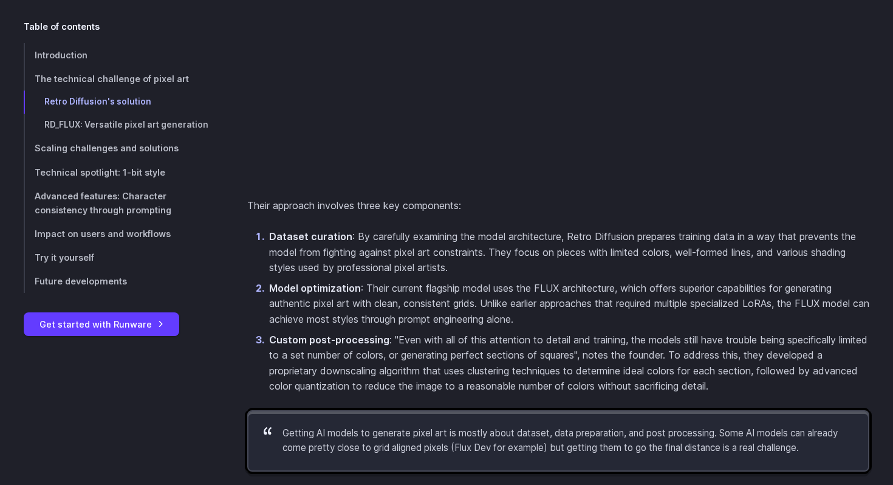
scroll to position [1890, 0]
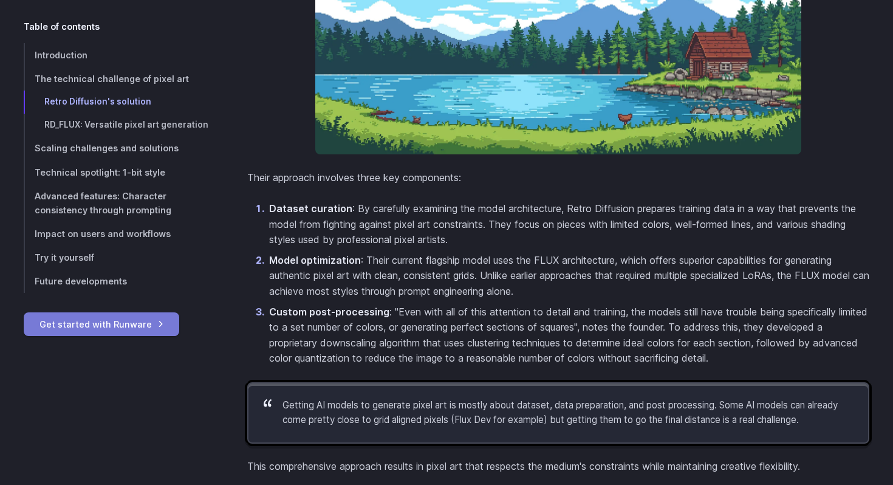
click at [150, 315] on link "Get started with Runware" at bounding box center [102, 324] width 156 height 24
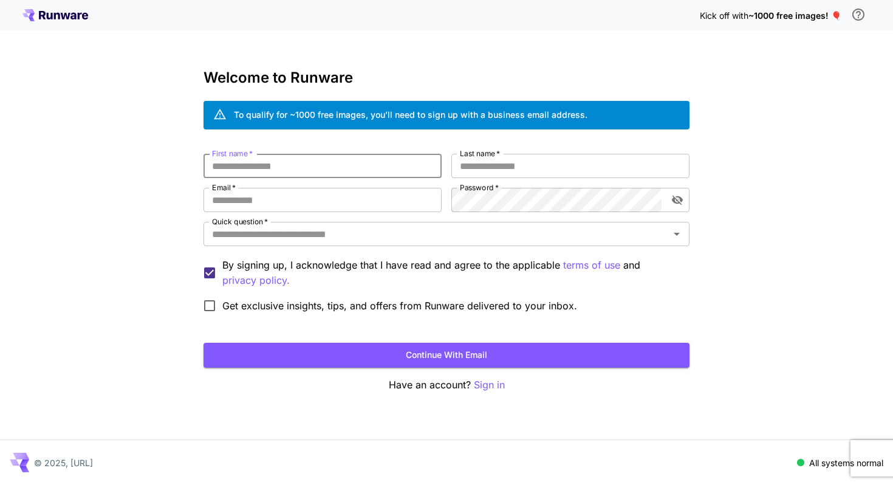
click at [320, 156] on input "First name   *" at bounding box center [323, 166] width 238 height 24
type input "*****"
click at [471, 165] on input "Last name   *" at bounding box center [571, 166] width 238 height 24
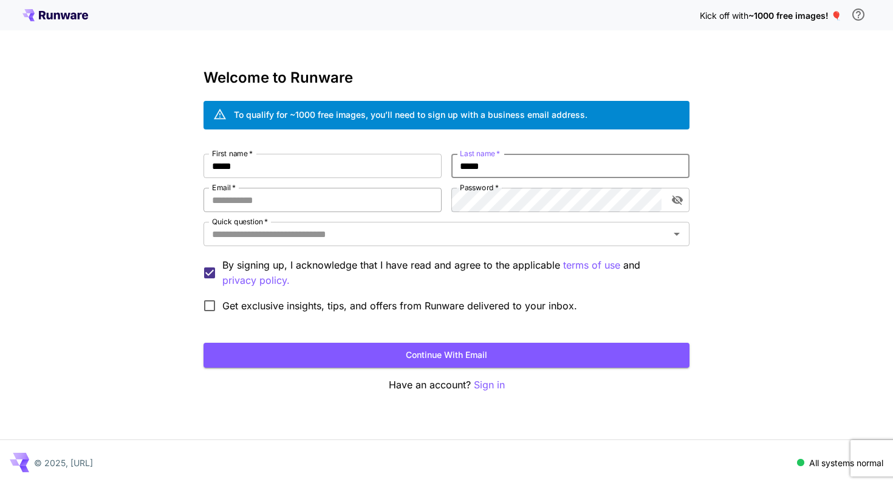
type input "*****"
click at [342, 193] on input "Email   *" at bounding box center [323, 200] width 238 height 24
type input "**********"
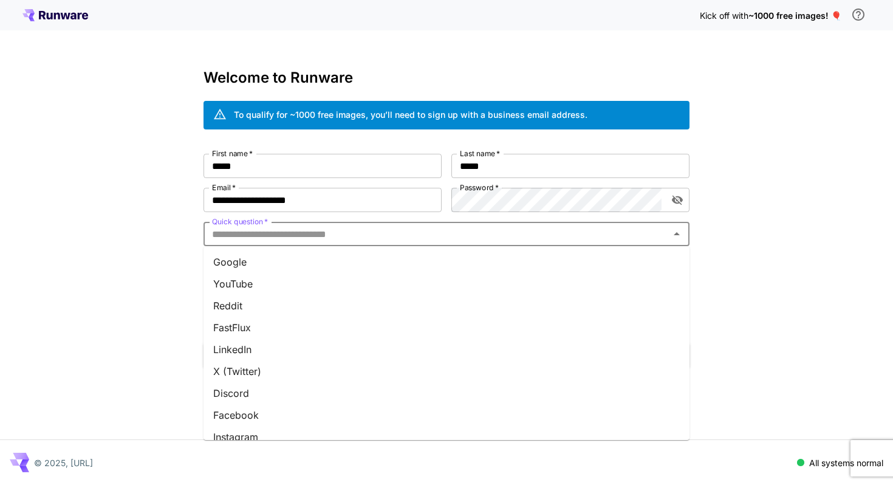
click at [458, 229] on input "Quick question   *" at bounding box center [436, 234] width 459 height 17
drag, startPoint x: 422, startPoint y: 291, endPoint x: 422, endPoint y: 297, distance: 6.1
click at [422, 297] on ul "Google YouTube Reddit FastFlux LinkedIn X (Twitter) Discord Facebook Instagram …" at bounding box center [447, 343] width 486 height 194
click at [422, 297] on li "Reddit" at bounding box center [447, 306] width 486 height 22
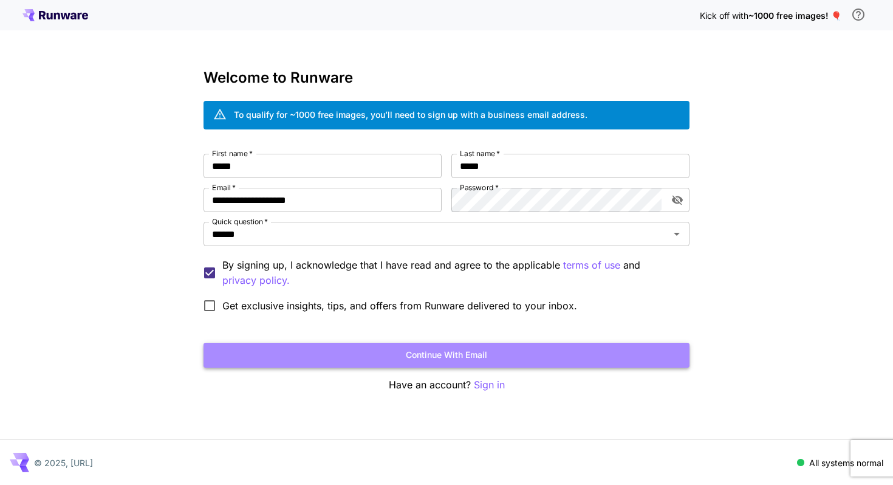
click at [301, 348] on button "Continue with email" at bounding box center [447, 355] width 486 height 25
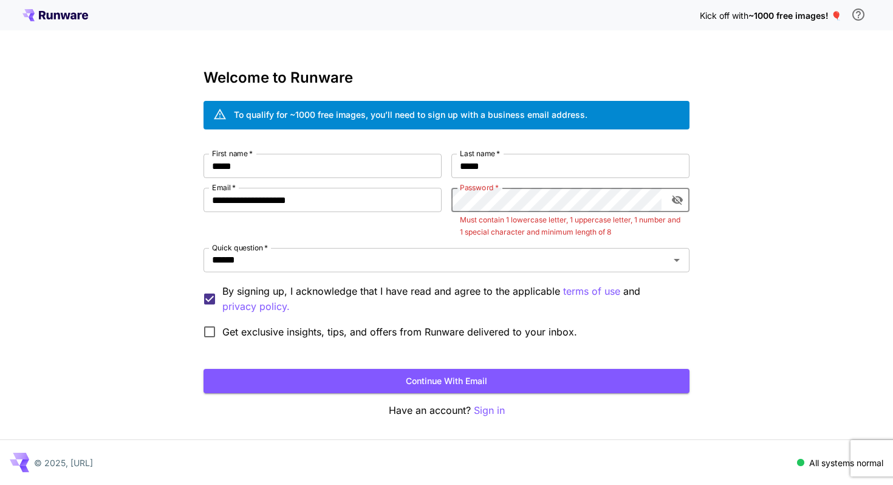
click at [663, 201] on div "Password   *" at bounding box center [571, 200] width 238 height 24
click at [672, 201] on icon "toggle password visibility" at bounding box center [678, 200] width 12 height 12
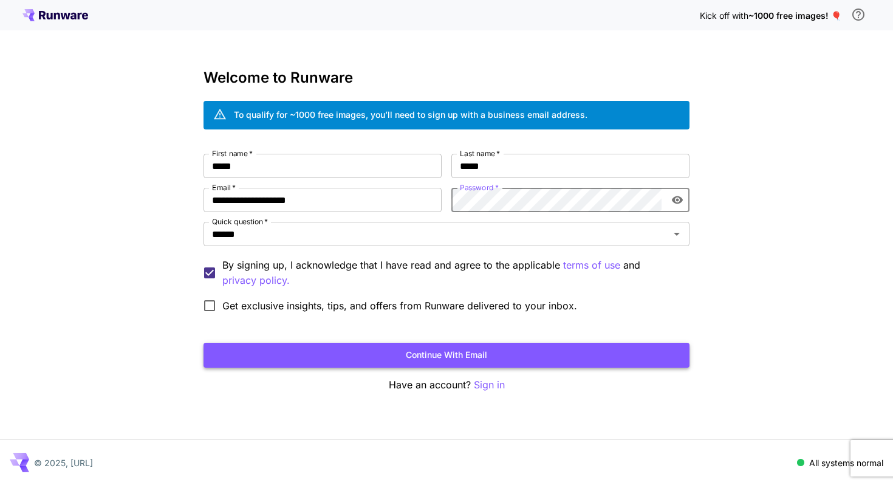
click at [553, 357] on button "Continue with email" at bounding box center [447, 355] width 486 height 25
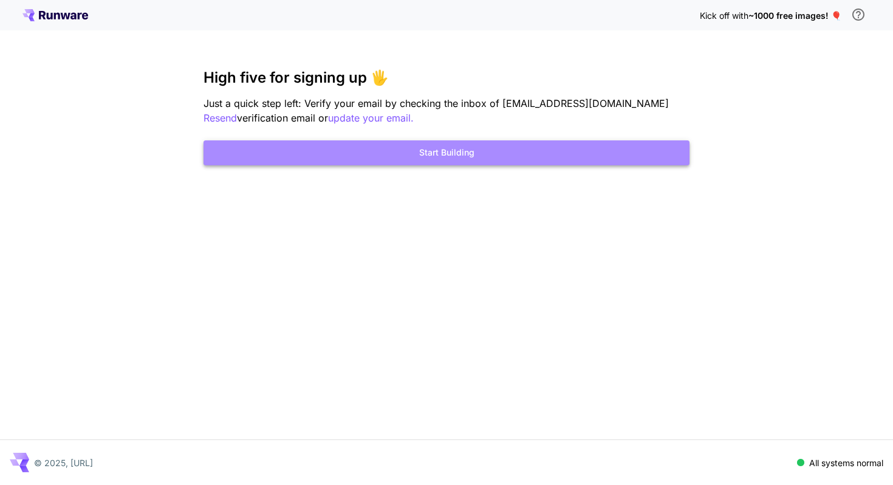
click at [552, 159] on button "Start Building" at bounding box center [447, 152] width 486 height 25
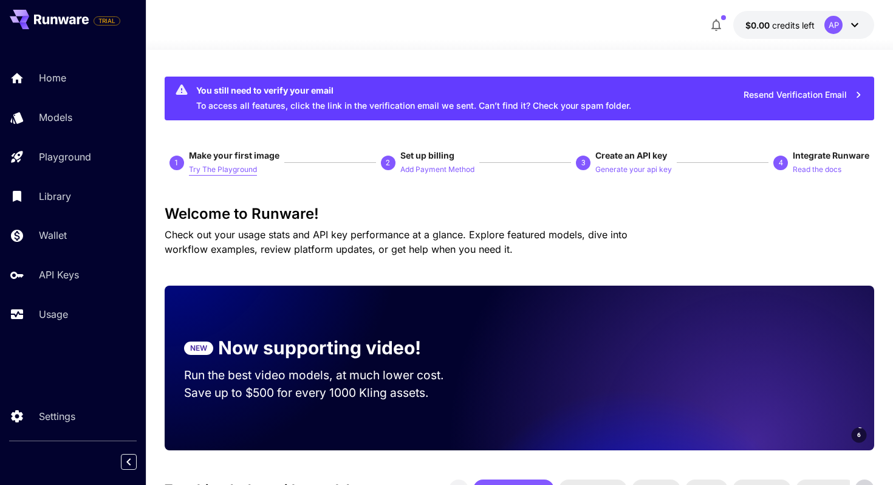
click at [230, 173] on p "Try The Playground" at bounding box center [223, 170] width 68 height 12
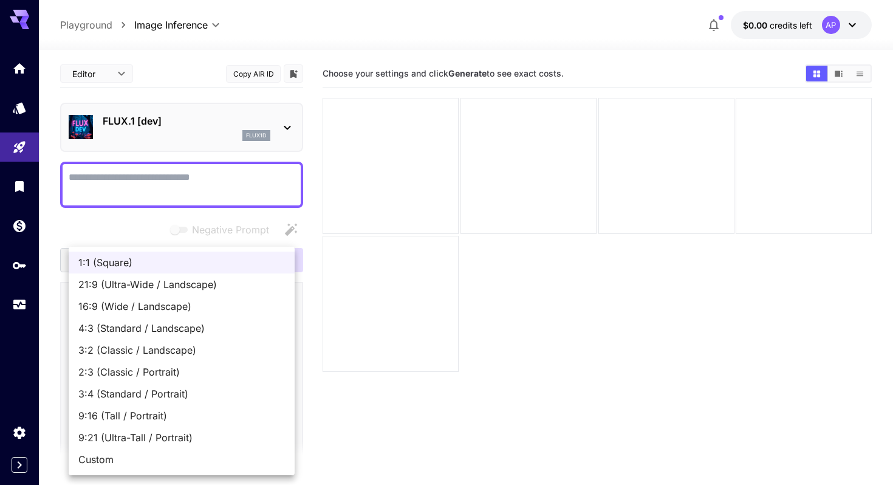
click at [186, 350] on body "**********" at bounding box center [446, 290] width 893 height 581
click at [319, 396] on div at bounding box center [446, 242] width 893 height 485
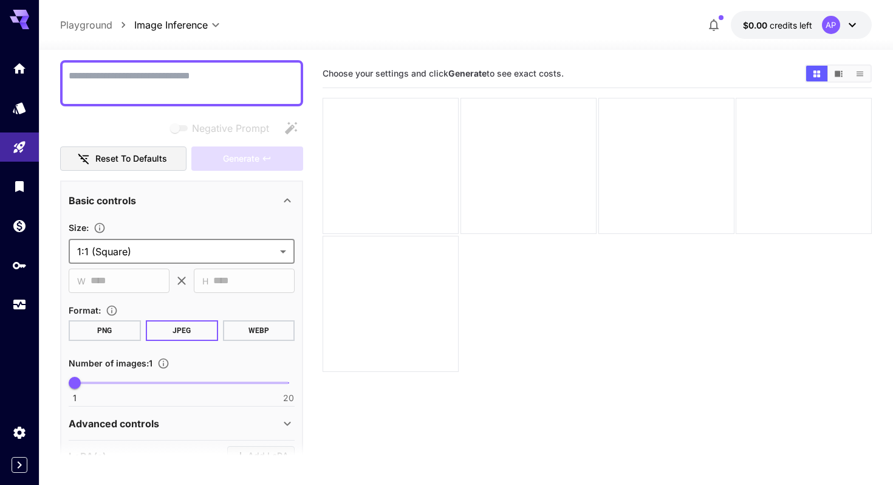
scroll to position [101, 0]
type input "*"
drag, startPoint x: 100, startPoint y: 388, endPoint x: 17, endPoint y: 405, distance: 85.0
click at [17, 405] on div "**********" at bounding box center [446, 290] width 893 height 581
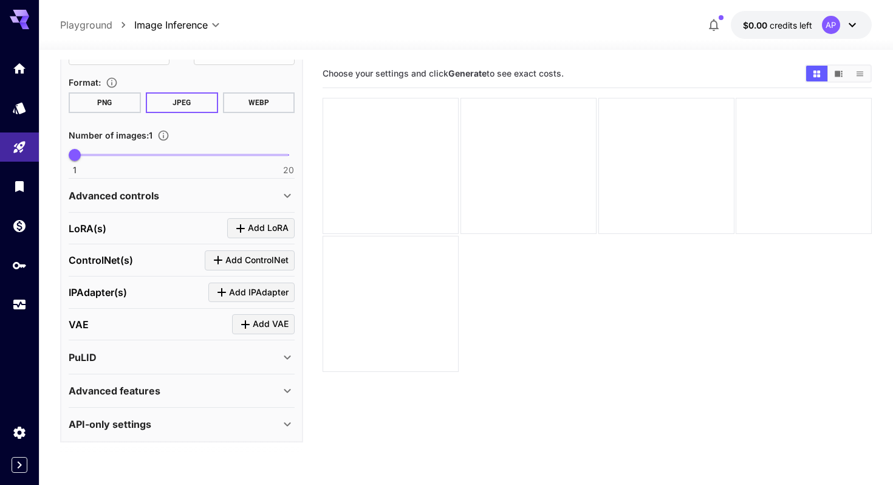
scroll to position [0, 0]
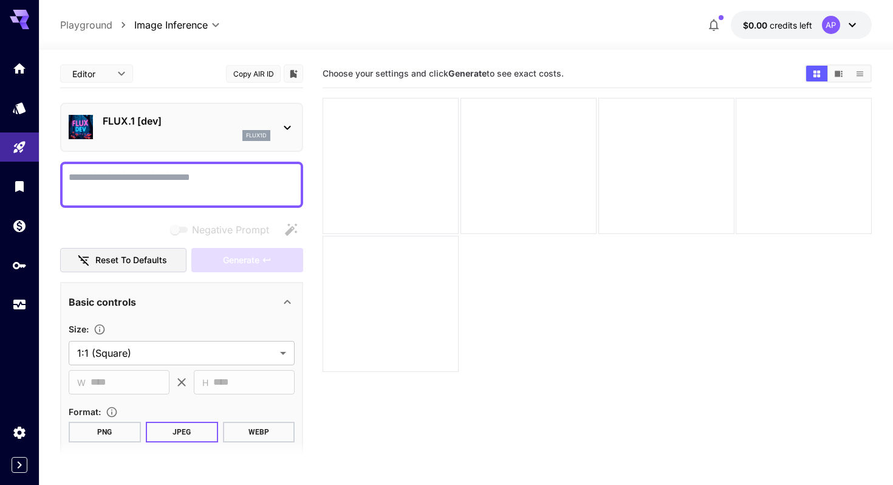
click at [233, 179] on textarea "Negative Prompt" at bounding box center [182, 184] width 226 height 29
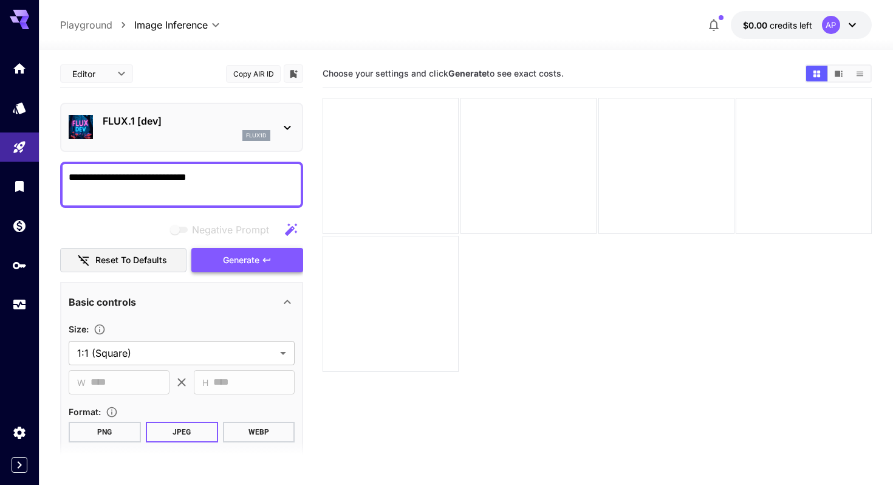
type textarea "**********"
click at [255, 253] on span "Generate" at bounding box center [241, 260] width 36 height 15
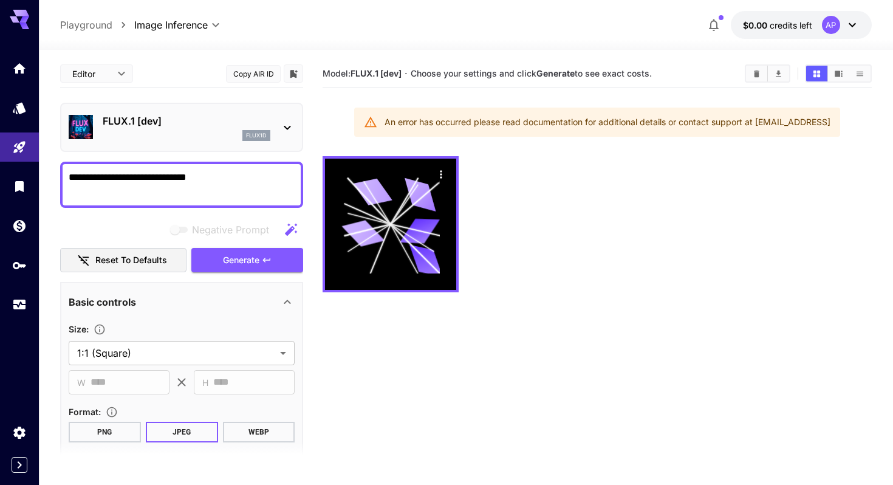
click at [562, 124] on div "An error has occurred please read documentation for additional details or conta…" at bounding box center [608, 122] width 446 height 22
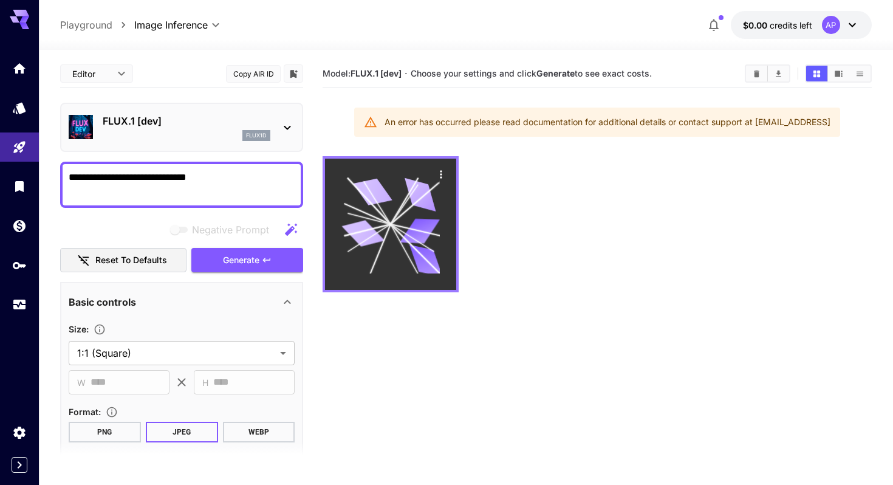
click at [422, 208] on icon at bounding box center [391, 224] width 98 height 98
click at [442, 173] on icon "Actions" at bounding box center [441, 174] width 12 height 12
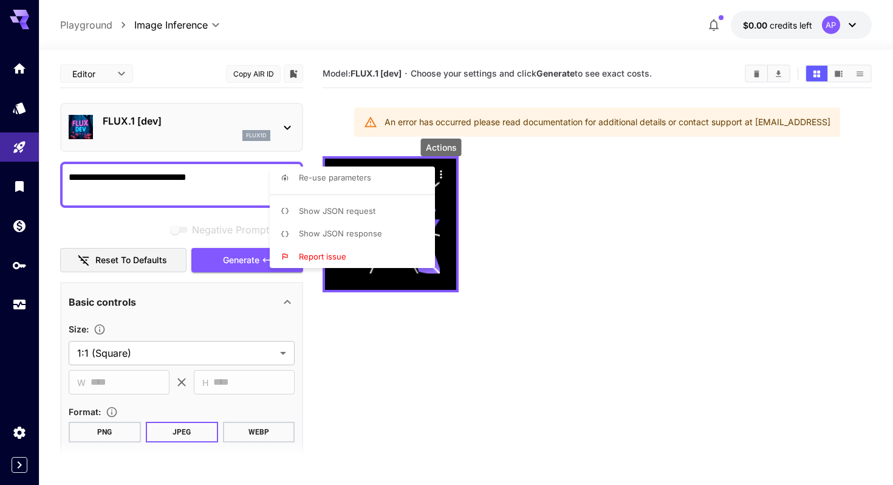
click at [563, 179] on div at bounding box center [446, 242] width 893 height 485
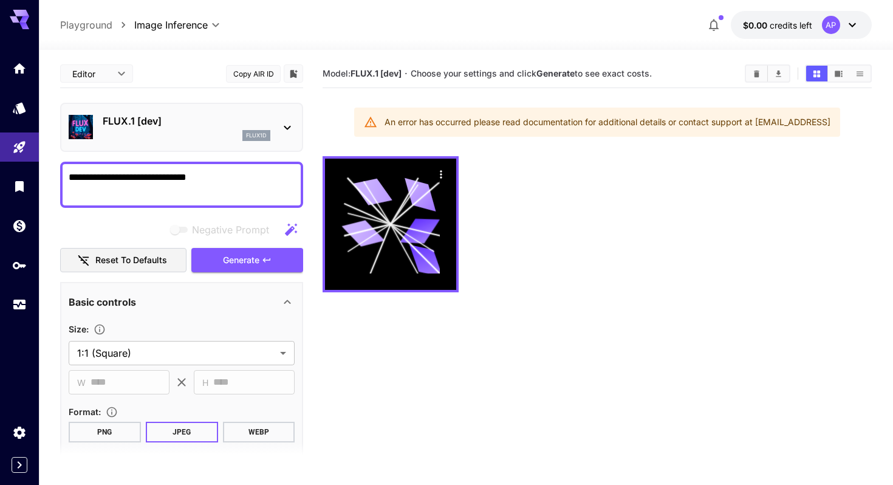
click at [757, 34] on button "$0.00 credits left AP" at bounding box center [801, 25] width 141 height 28
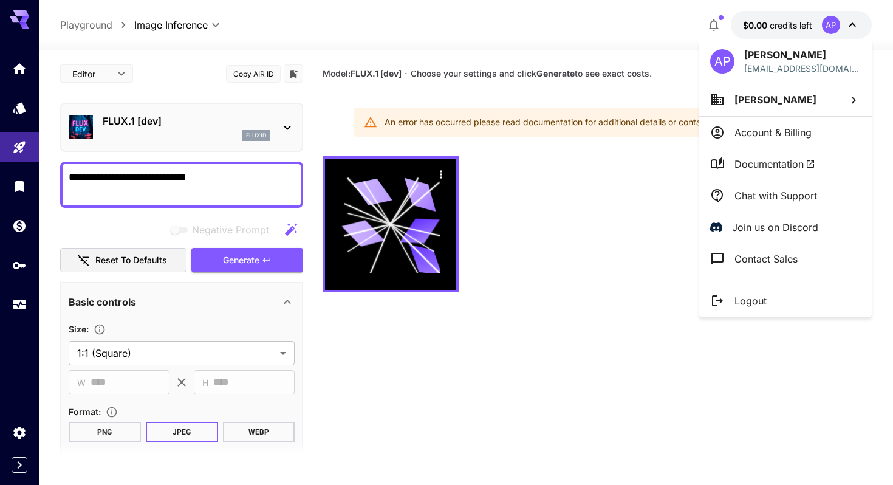
click at [721, 29] on div at bounding box center [446, 242] width 893 height 485
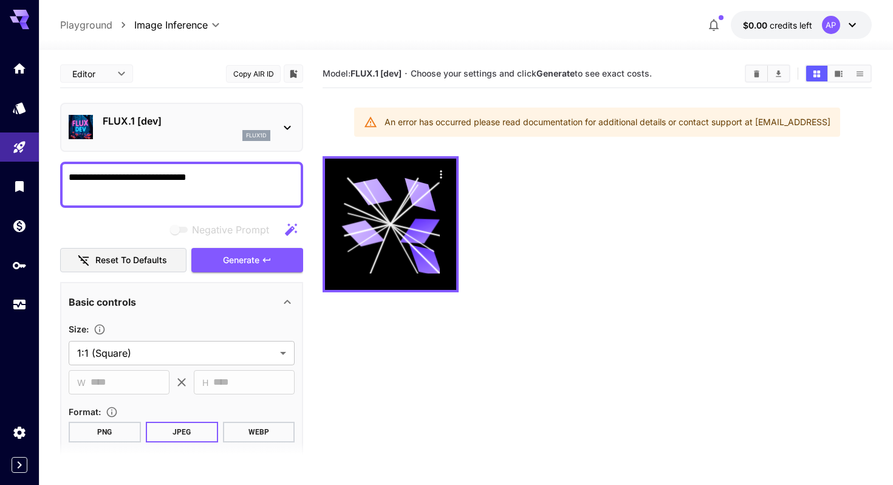
click at [718, 27] on icon "button" at bounding box center [714, 25] width 15 height 15
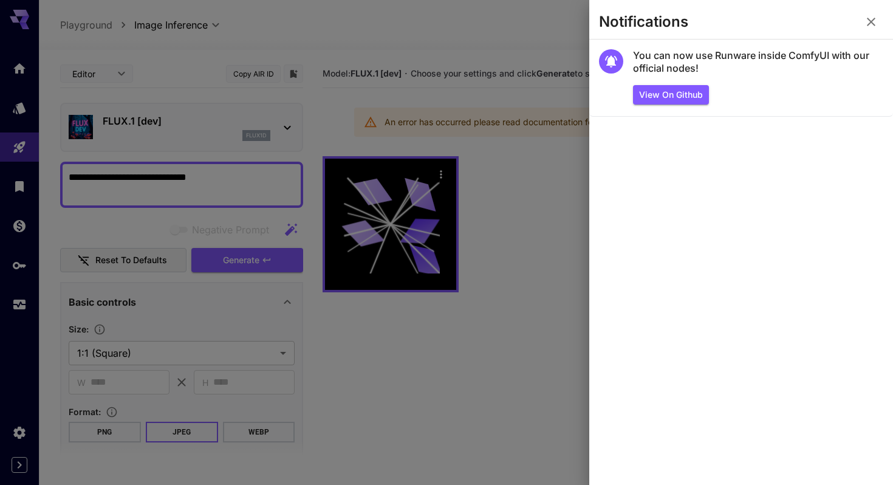
click at [587, 153] on div at bounding box center [446, 242] width 893 height 485
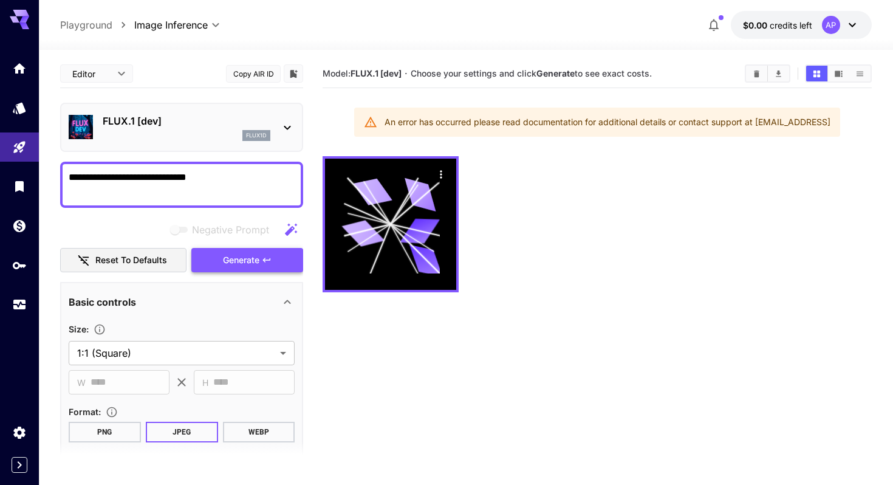
click at [249, 267] on span "Generate" at bounding box center [241, 260] width 36 height 15
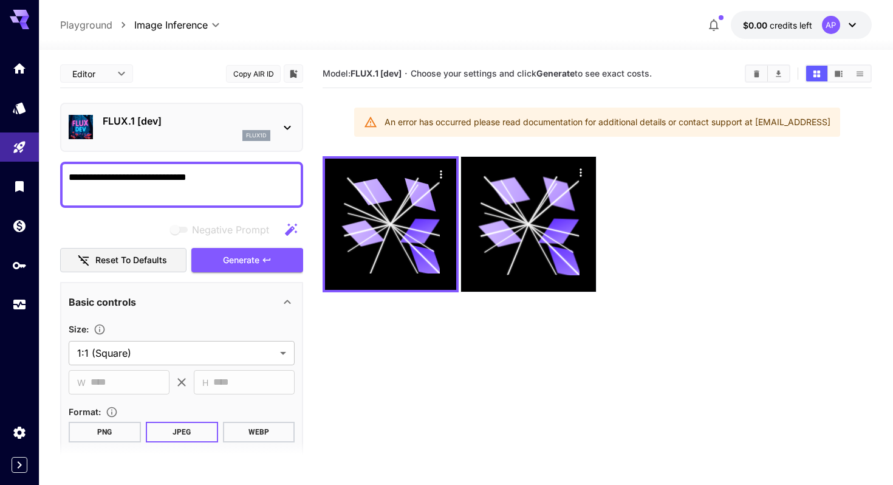
click at [684, 130] on div "An error has occurred please read documentation for additional details or conta…" at bounding box center [608, 122] width 446 height 22
click at [19, 24] on icon at bounding box center [19, 19] width 19 height 19
click at [24, 72] on icon "Home" at bounding box center [20, 65] width 15 height 15
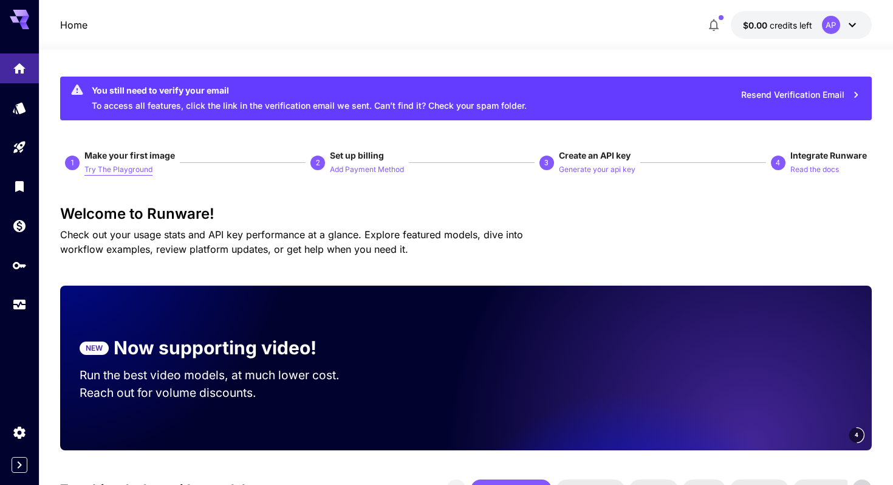
click at [126, 169] on p "Try The Playground" at bounding box center [118, 170] width 68 height 12
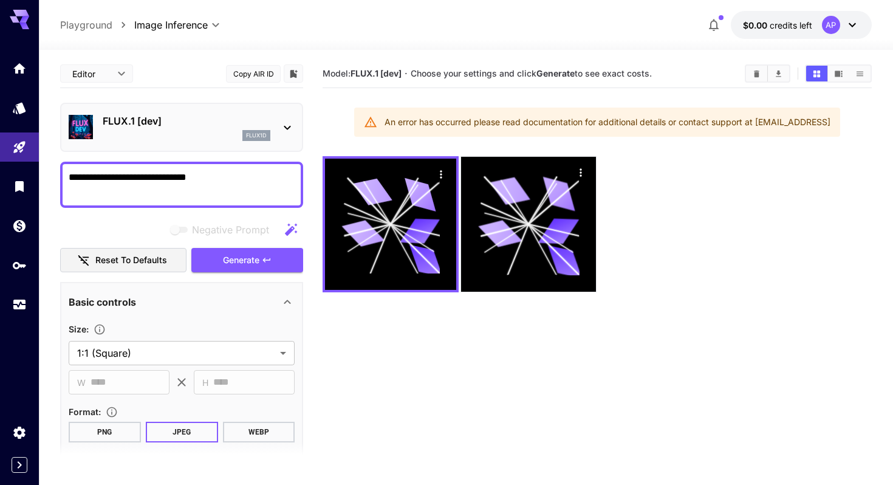
click at [250, 126] on p "FLUX.1 [dev]" at bounding box center [187, 121] width 168 height 15
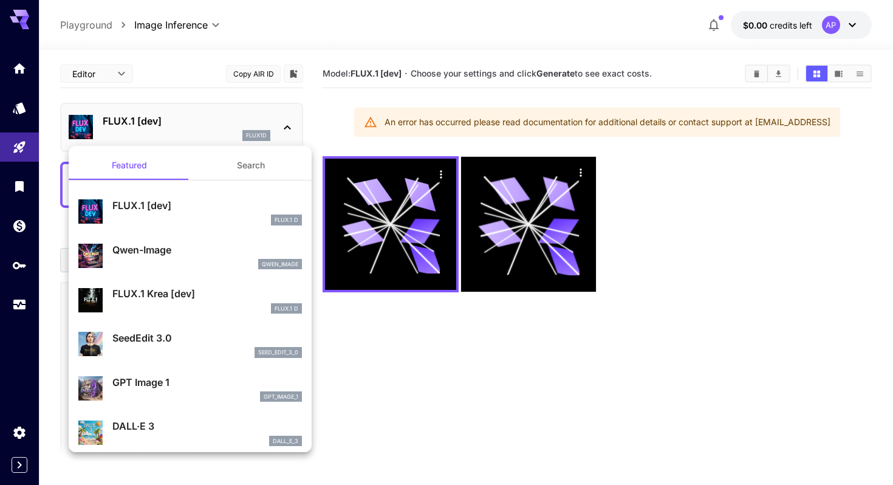
click at [368, 390] on div at bounding box center [446, 242] width 893 height 485
